Goal: Information Seeking & Learning: Learn about a topic

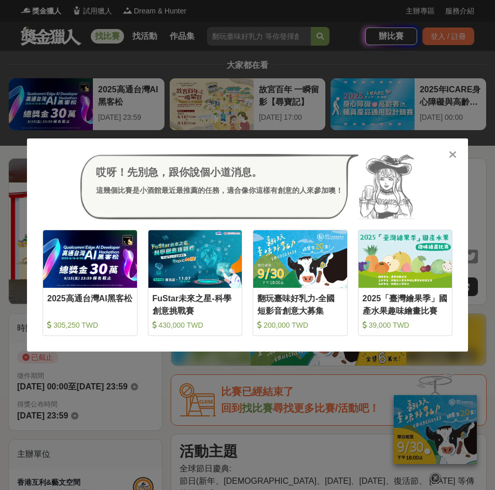
click at [455, 150] on icon at bounding box center [453, 154] width 8 height 10
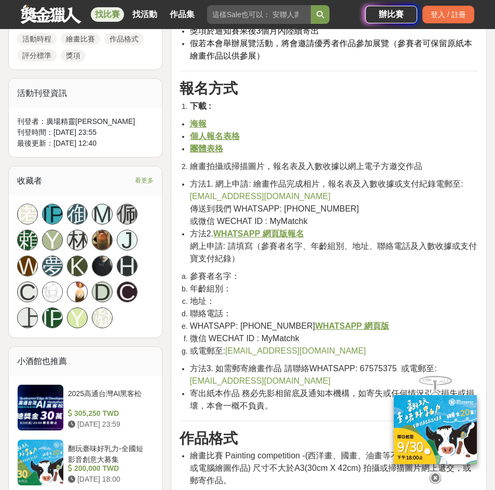
scroll to position [674, 0]
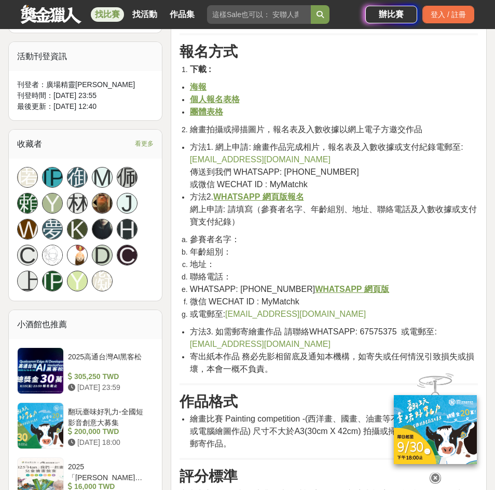
click at [332, 285] on u "WHATSAPP 網頁版" at bounding box center [352, 289] width 74 height 9
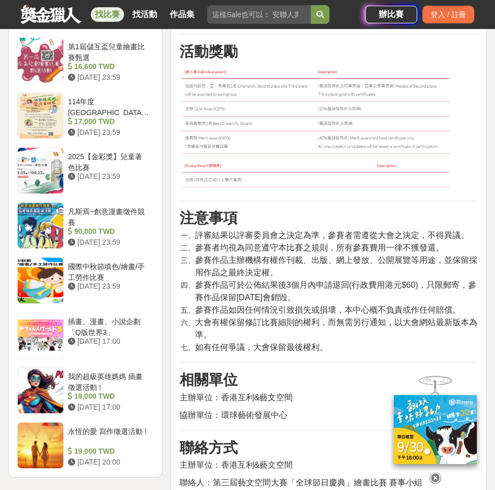
scroll to position [1297, 0]
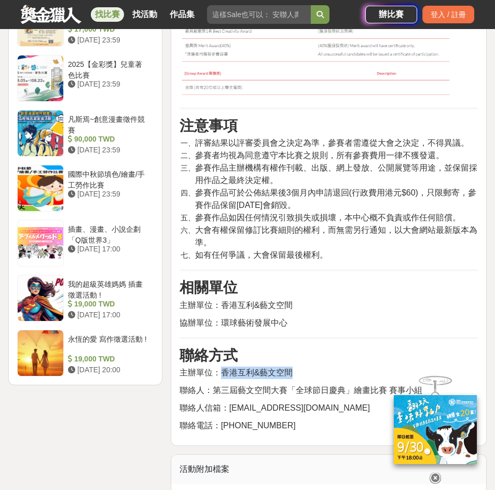
drag, startPoint x: 225, startPoint y: 361, endPoint x: 339, endPoint y: 362, distance: 114.6
click at [339, 367] on p "主辦單位：香港互利&藝文空間" at bounding box center [328, 373] width 298 height 12
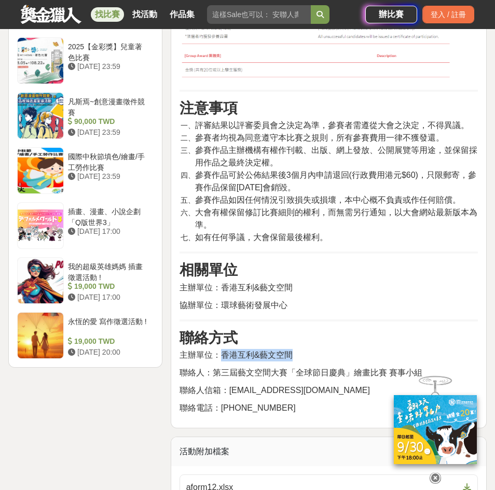
scroll to position [1400, 0]
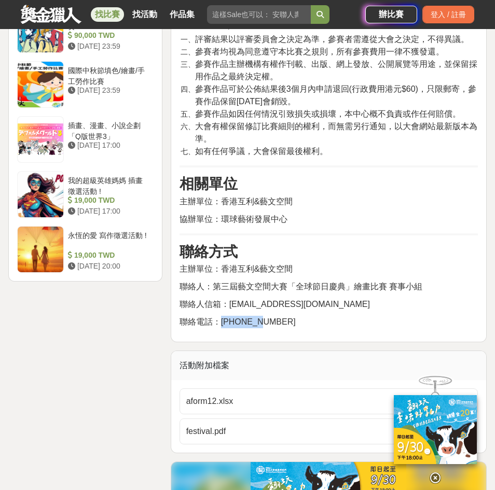
drag, startPoint x: 259, startPoint y: 311, endPoint x: 220, endPoint y: 311, distance: 39.4
click at [220, 316] on p "聯絡電話：67575375" at bounding box center [328, 322] width 298 height 12
drag, startPoint x: 216, startPoint y: 259, endPoint x: 297, endPoint y: 260, distance: 80.9
click at [297, 263] on p "主辦單位：香港互利&藝文空間" at bounding box center [328, 269] width 298 height 12
click at [235, 265] on span "主辦單位：香港互利&藝文空間" at bounding box center [236, 269] width 114 height 9
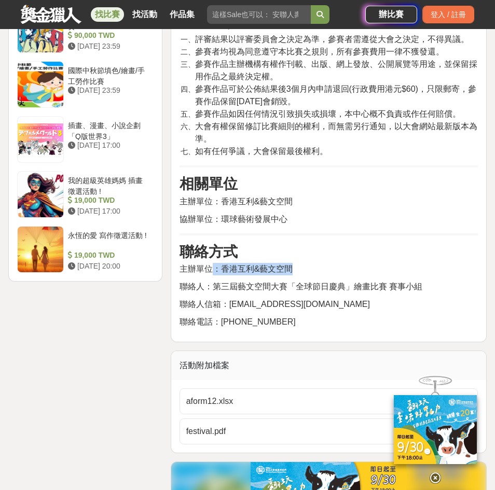
click at [223, 265] on span "主辦單位：香港互利&藝文空間" at bounding box center [236, 269] width 114 height 9
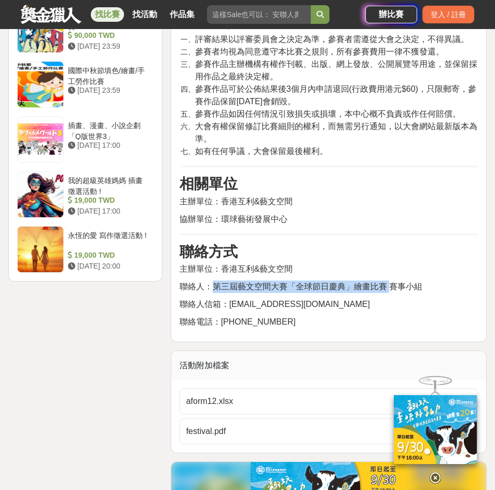
drag, startPoint x: 215, startPoint y: 272, endPoint x: 391, endPoint y: 272, distance: 175.8
click at [391, 282] on span "聯絡人：第三屆藝文空間大賽「全球節日慶典」繪畫比賽 賽事小組" at bounding box center [300, 286] width 243 height 9
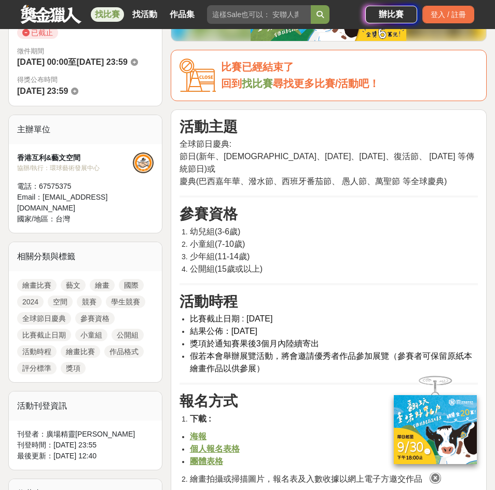
scroll to position [415, 0]
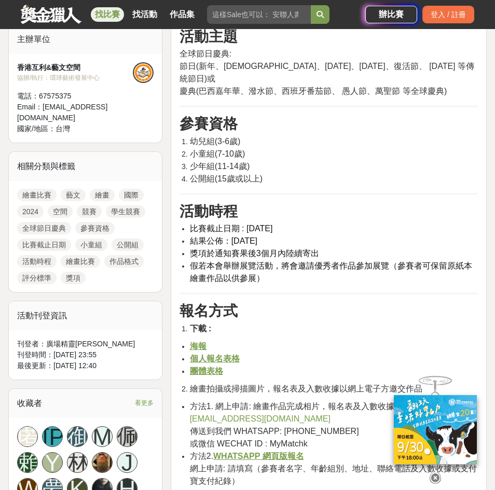
click at [201, 342] on u "海報" at bounding box center [198, 346] width 17 height 9
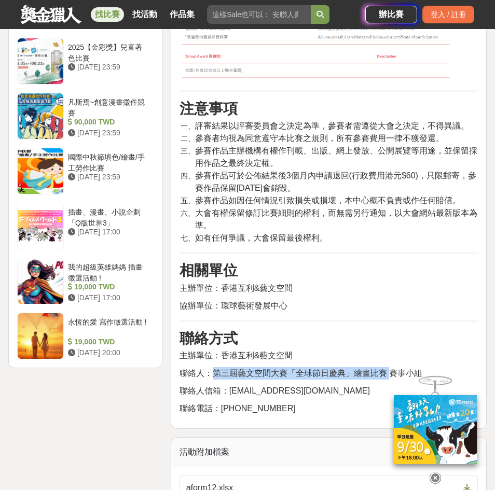
scroll to position [1400, 0]
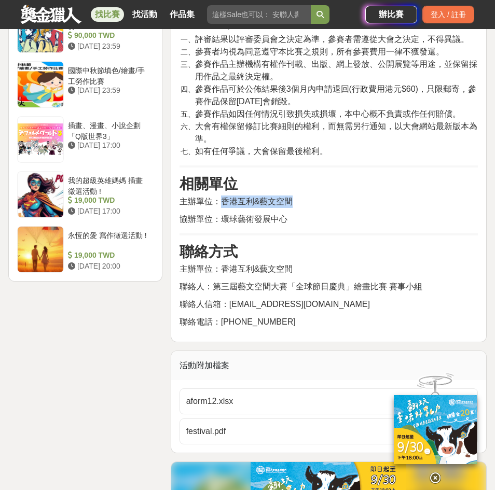
drag, startPoint x: 220, startPoint y: 189, endPoint x: 299, endPoint y: 188, distance: 78.8
click at [299, 196] on p "主辦單位：香港互利&藝文空間" at bounding box center [328, 202] width 298 height 12
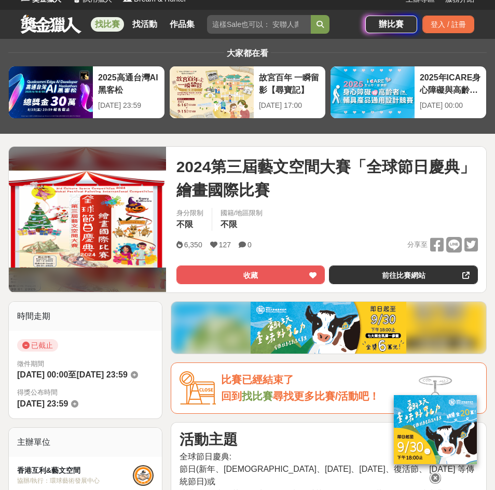
scroll to position [0, 0]
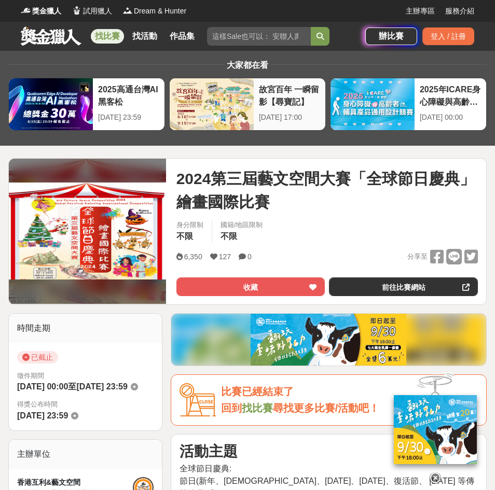
click at [226, 112] on div at bounding box center [212, 104] width 84 height 52
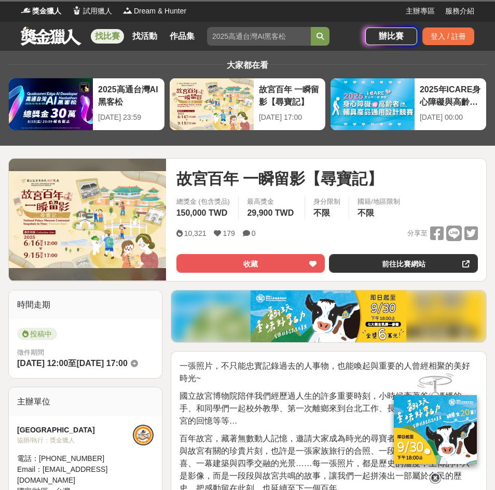
click at [106, 227] on img at bounding box center [87, 219] width 157 height 97
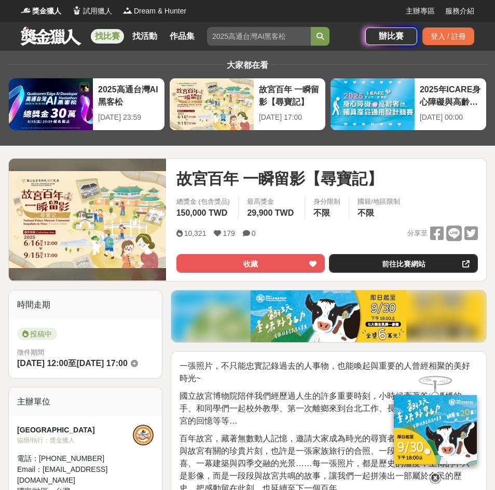
click at [433, 260] on link "前往比賽網站" at bounding box center [403, 263] width 149 height 19
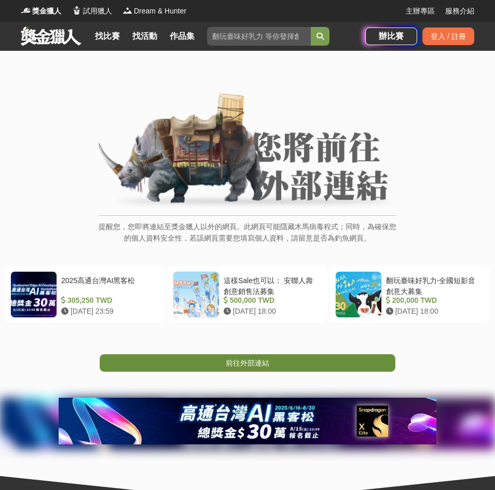
click at [283, 362] on link "前往外部連結" at bounding box center [248, 363] width 296 height 18
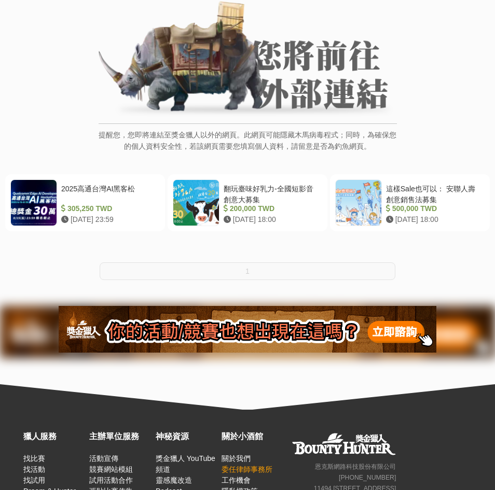
scroll to position [164, 0]
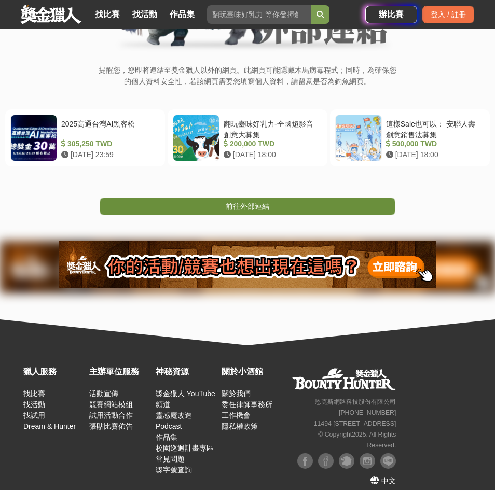
click at [275, 199] on link "前往外部連結" at bounding box center [248, 207] width 296 height 18
